Goal: Transaction & Acquisition: Download file/media

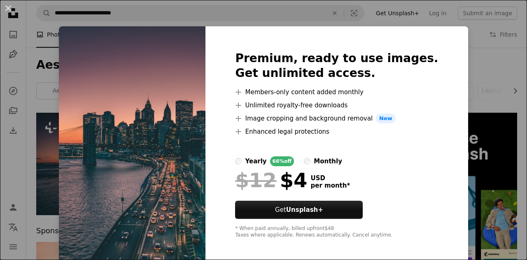
click at [0, 93] on div "An X shape Premium, ready to use images. Get unlimited access. A plus sign Memb…" at bounding box center [263, 130] width 527 height 260
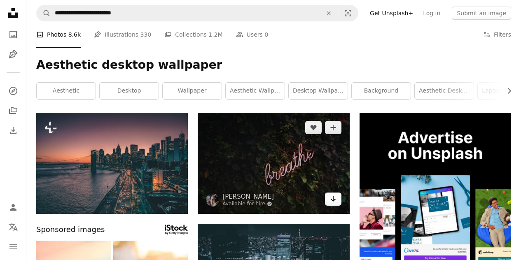
click at [334, 200] on icon "Download" at bounding box center [332, 199] width 5 height 6
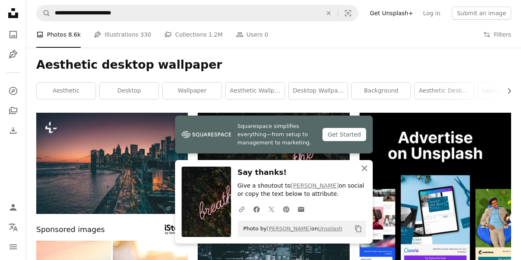
click at [364, 166] on icon "An X shape" at bounding box center [364, 168] width 10 height 10
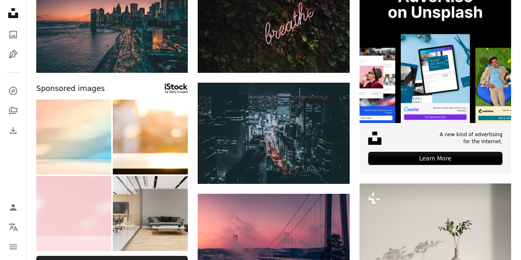
scroll to position [142, 0]
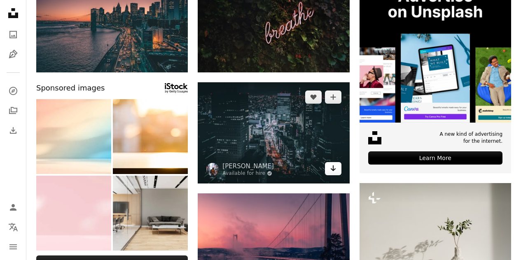
click at [333, 170] on icon "Download" at bounding box center [332, 168] width 5 height 6
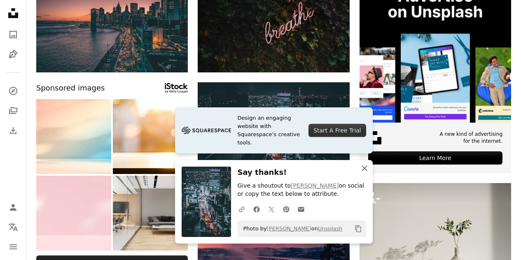
click at [363, 167] on icon "button" at bounding box center [364, 168] width 6 height 6
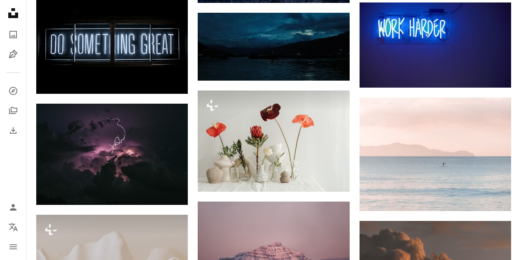
scroll to position [434, 0]
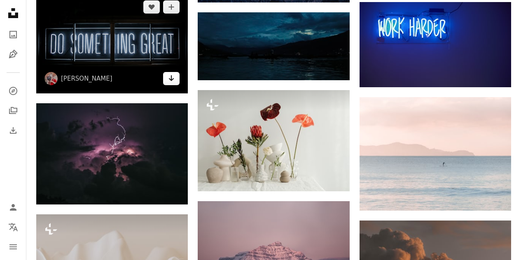
click at [175, 76] on link "Arrow pointing down" at bounding box center [171, 78] width 16 height 13
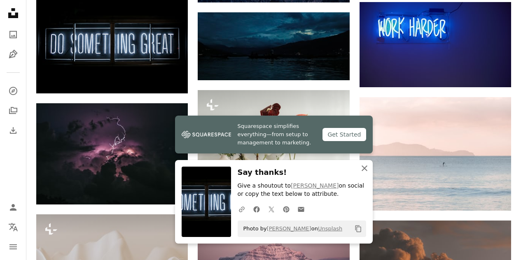
click at [364, 166] on icon "An X shape" at bounding box center [364, 168] width 10 height 10
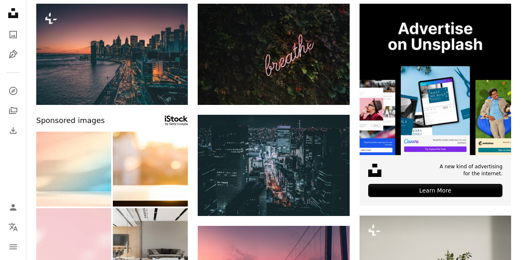
scroll to position [0, 0]
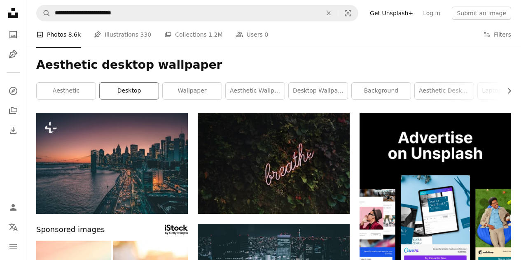
click at [125, 92] on link "desktop" at bounding box center [129, 91] width 59 height 16
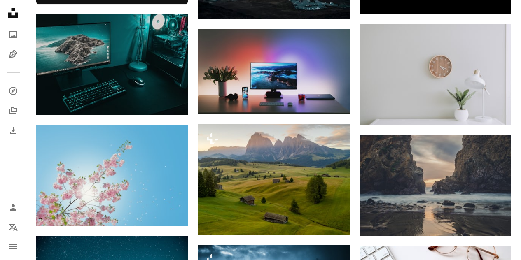
scroll to position [413, 0]
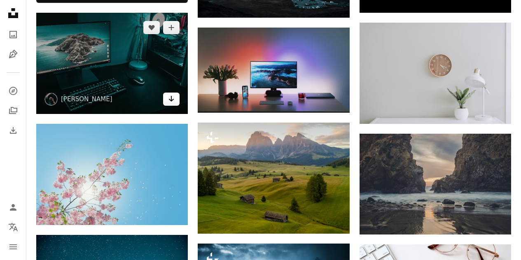
click at [172, 100] on icon "Download" at bounding box center [171, 99] width 5 height 6
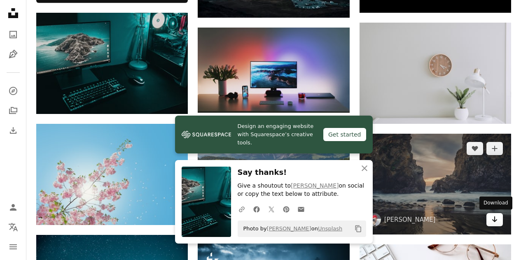
click at [495, 221] on icon "Download" at bounding box center [494, 219] width 5 height 6
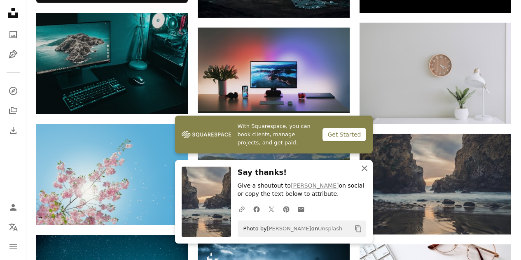
click at [363, 164] on icon "An X shape" at bounding box center [364, 168] width 10 height 10
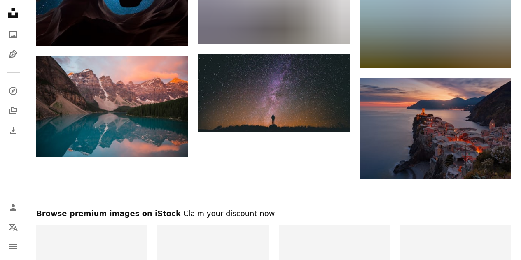
scroll to position [826, 0]
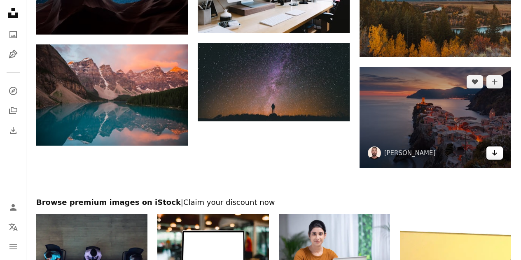
click at [491, 153] on link "Arrow pointing down" at bounding box center [494, 153] width 16 height 13
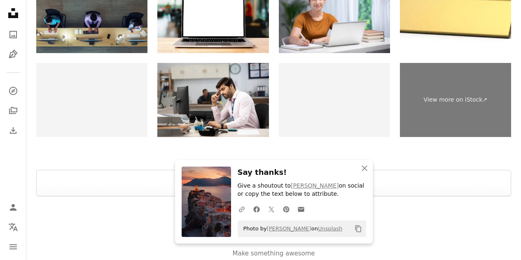
scroll to position [1061, 0]
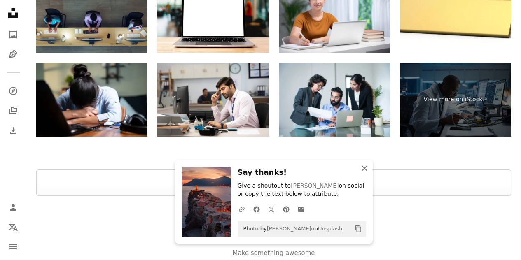
click at [366, 168] on icon "An X shape" at bounding box center [364, 168] width 10 height 10
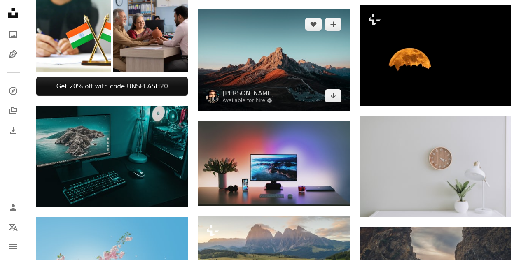
scroll to position [0, 0]
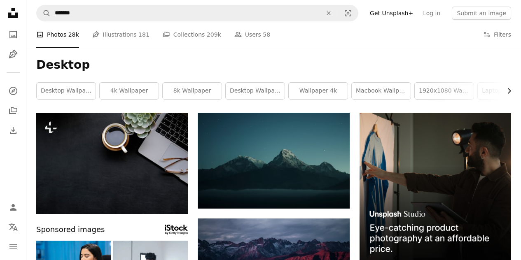
click at [508, 91] on icon "Chevron right" at bounding box center [509, 91] width 8 height 8
